Goal: Information Seeking & Learning: Learn about a topic

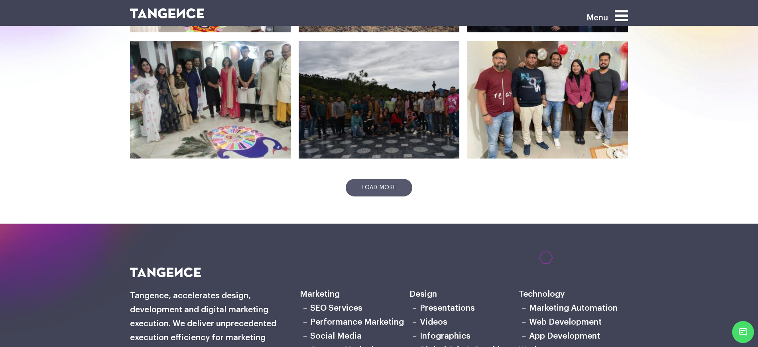
scroll to position [349, 0]
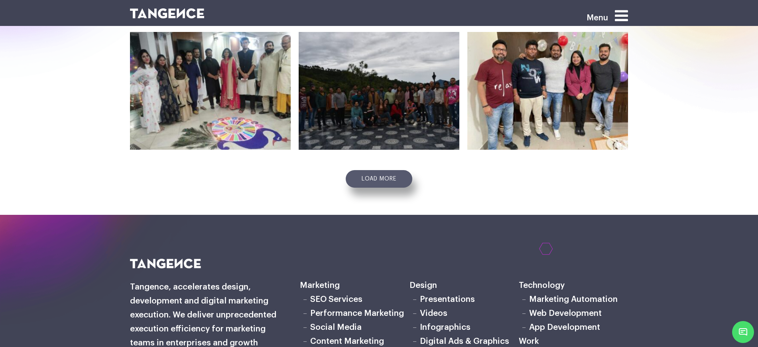
click at [379, 185] on link "Load more" at bounding box center [379, 179] width 67 height 18
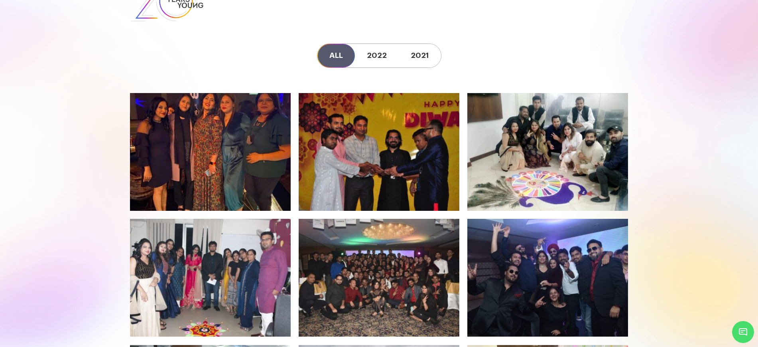
scroll to position [0, 0]
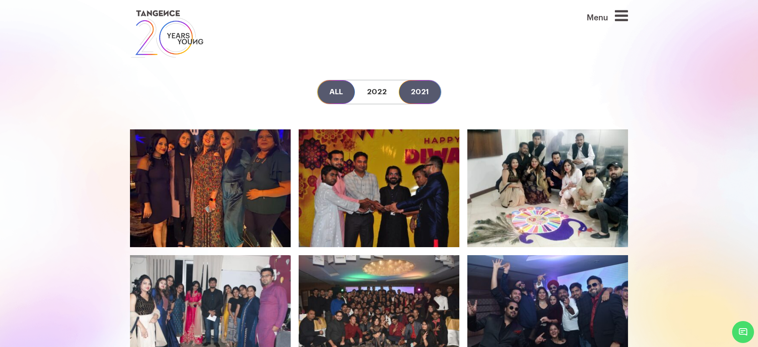
click at [404, 91] on link "2021" at bounding box center [420, 92] width 42 height 24
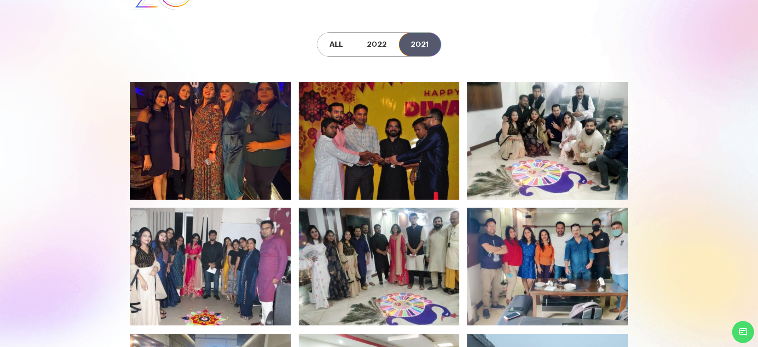
scroll to position [50, 0]
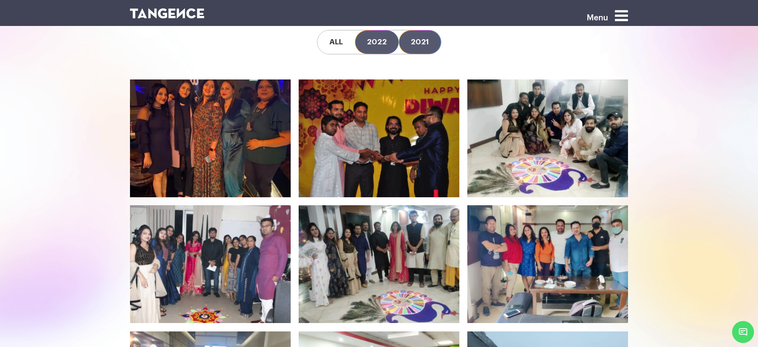
click at [380, 44] on link "2022" at bounding box center [377, 42] width 44 height 24
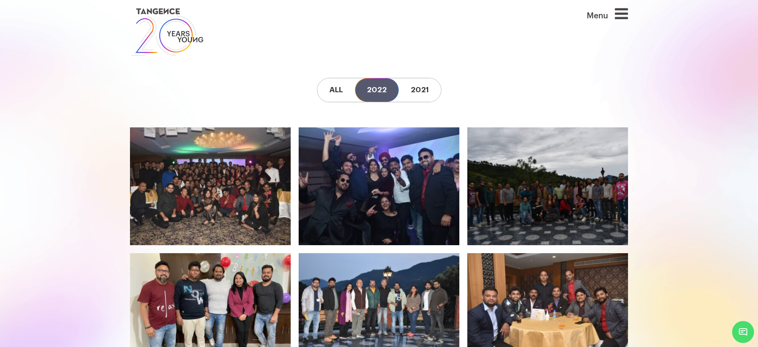
scroll to position [0, 0]
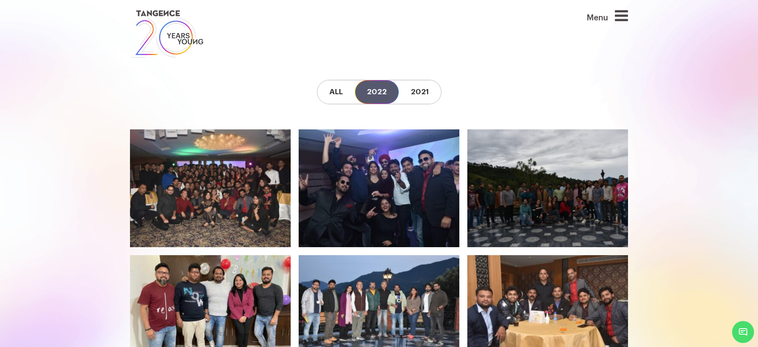
click at [563, 281] on icon at bounding box center [548, 306] width 149 height 93
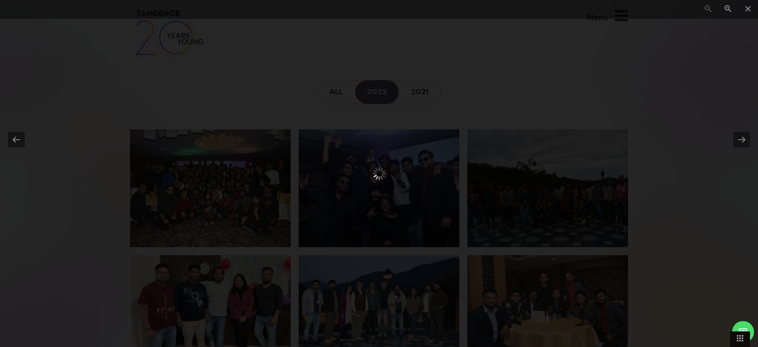
click at [722, 154] on div at bounding box center [379, 173] width 758 height 347
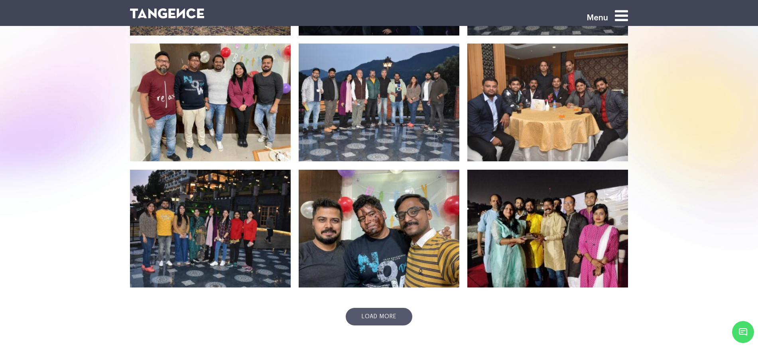
scroll to position [249, 0]
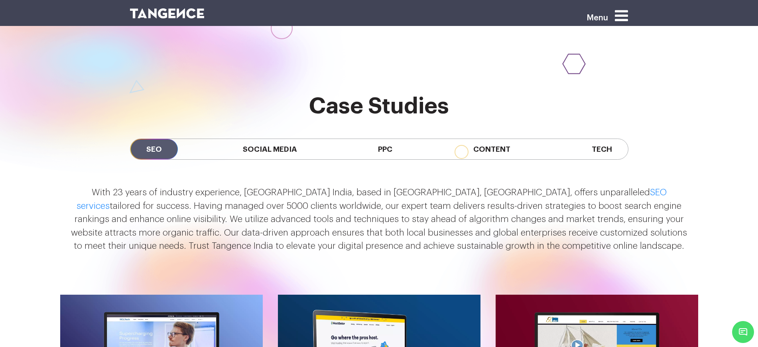
scroll to position [698, 0]
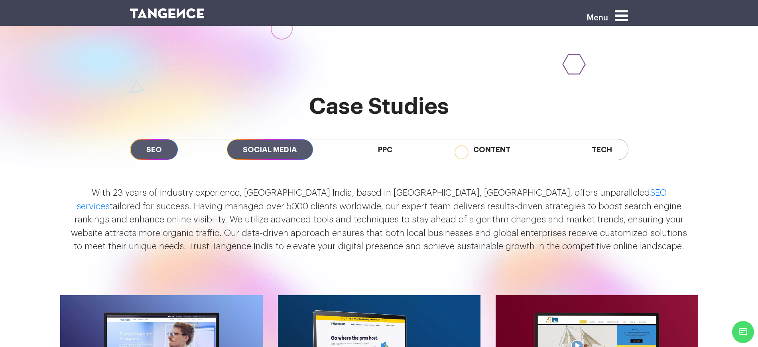
click at [278, 139] on span "Social Media" at bounding box center [270, 149] width 86 height 20
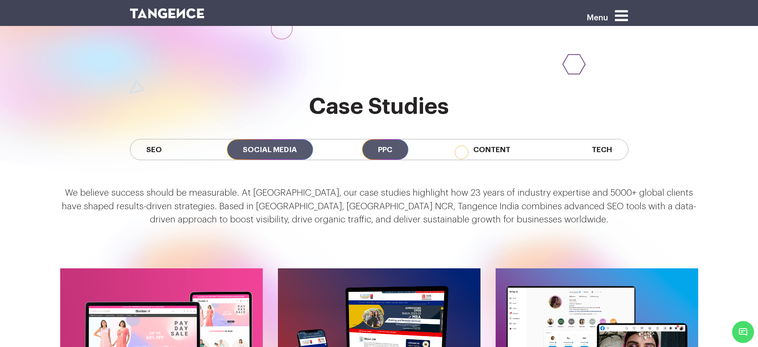
click at [373, 139] on span "PPC" at bounding box center [385, 149] width 46 height 20
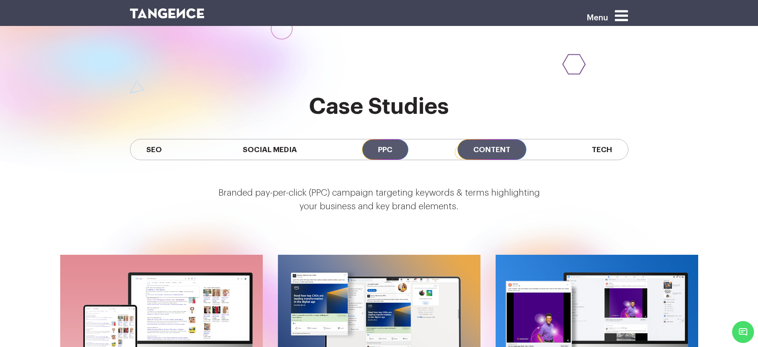
click at [489, 139] on span "Content" at bounding box center [492, 149] width 69 height 20
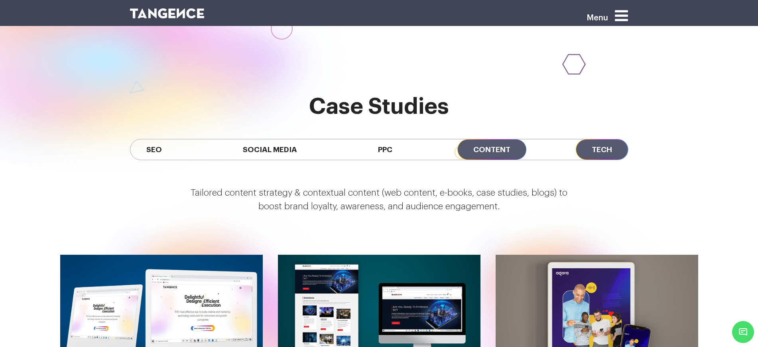
click at [594, 139] on span "Tech" at bounding box center [602, 149] width 52 height 20
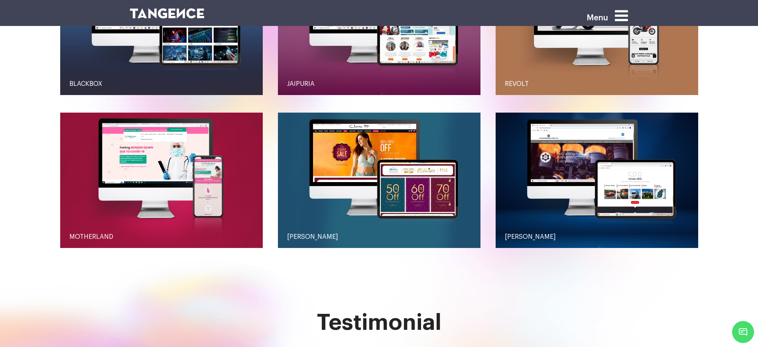
scroll to position [997, 0]
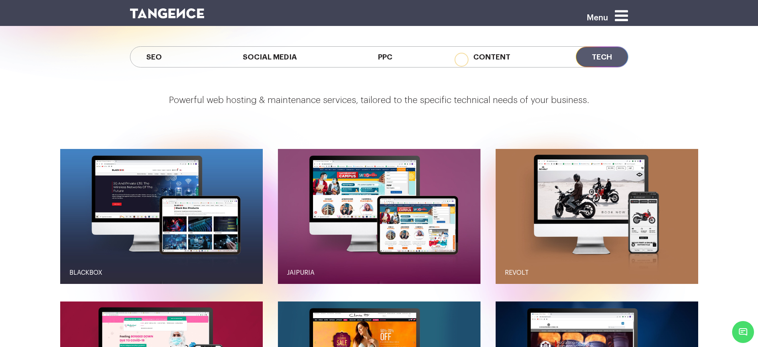
scroll to position [748, 0]
